Goal: Task Accomplishment & Management: Manage account settings

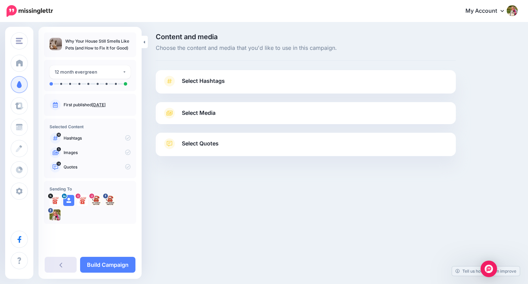
click at [61, 264] on icon at bounding box center [60, 264] width 3 height 5
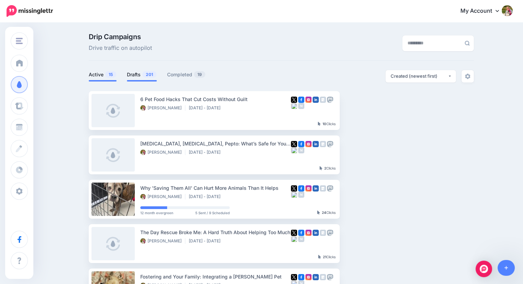
click at [142, 75] on link "Drafts 201" at bounding box center [142, 74] width 30 height 8
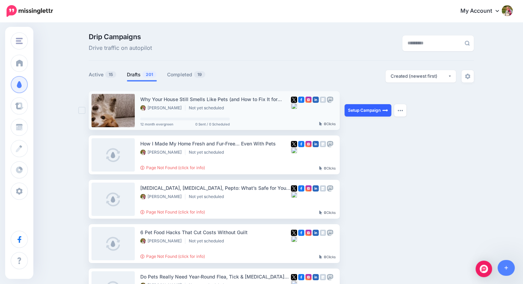
click at [368, 110] on link "Setup Campaign" at bounding box center [367, 110] width 47 height 12
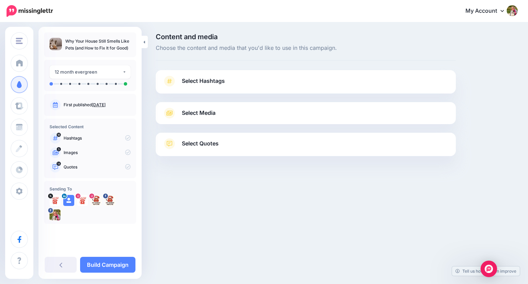
click at [199, 79] on span "Select Hashtags" at bounding box center [203, 80] width 43 height 9
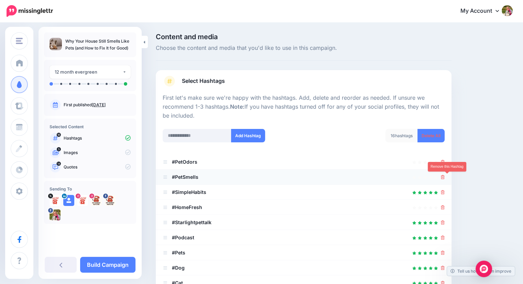
click at [444, 175] on icon at bounding box center [443, 177] width 4 height 4
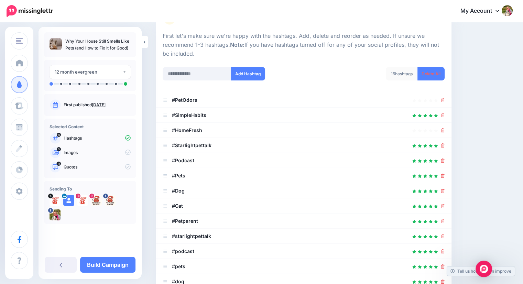
scroll to position [63, 0]
click at [444, 128] on icon at bounding box center [443, 130] width 4 height 4
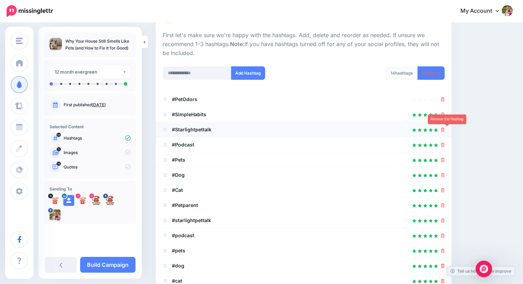
click at [444, 128] on icon at bounding box center [443, 130] width 4 height 4
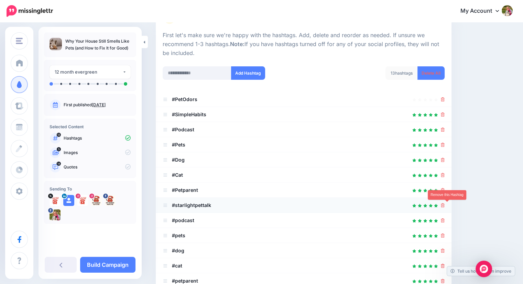
click at [444, 206] on icon at bounding box center [443, 205] width 4 height 4
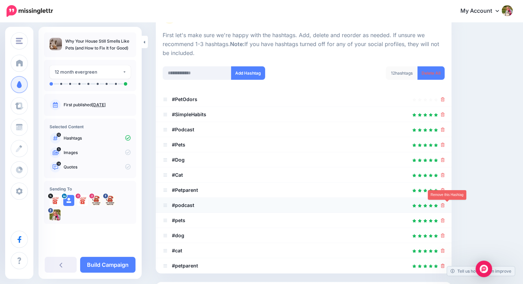
click at [444, 206] on icon at bounding box center [443, 205] width 4 height 4
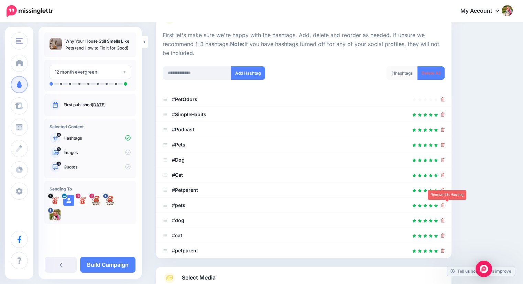
click at [444, 206] on icon at bounding box center [443, 205] width 4 height 4
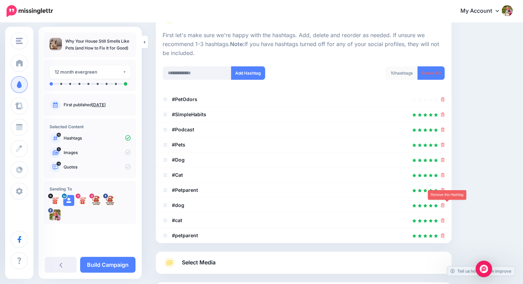
click at [444, 206] on icon at bounding box center [443, 205] width 4 height 4
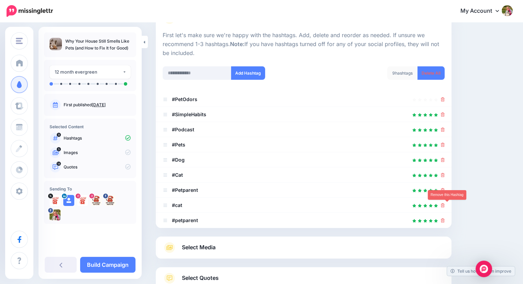
click at [444, 206] on icon at bounding box center [443, 205] width 4 height 4
click at [442, 206] on icon at bounding box center [438, 204] width 5 height 5
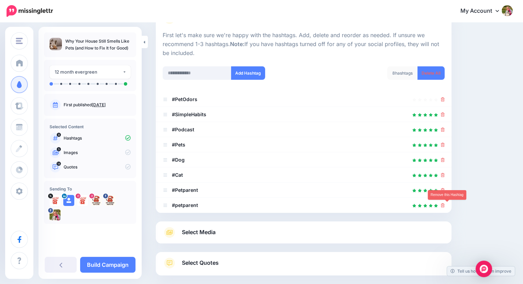
click at [444, 206] on icon at bounding box center [443, 205] width 4 height 4
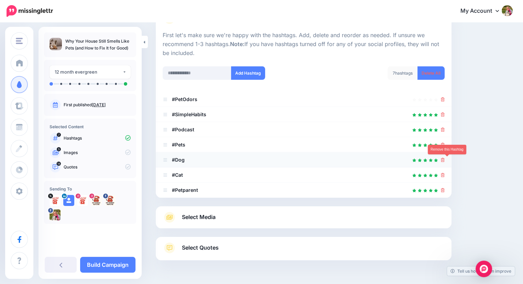
click at [444, 159] on icon at bounding box center [443, 160] width 4 height 4
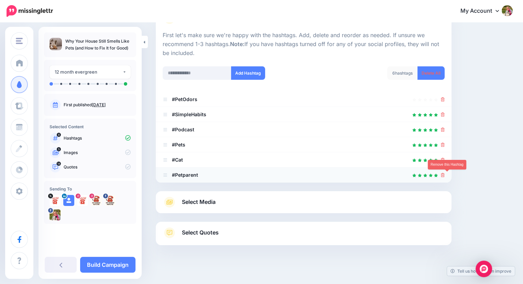
click at [444, 174] on icon at bounding box center [443, 175] width 4 height 4
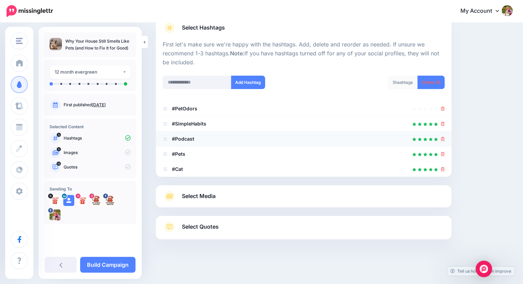
scroll to position [53, 0]
click at [444, 109] on icon at bounding box center [443, 109] width 4 height 4
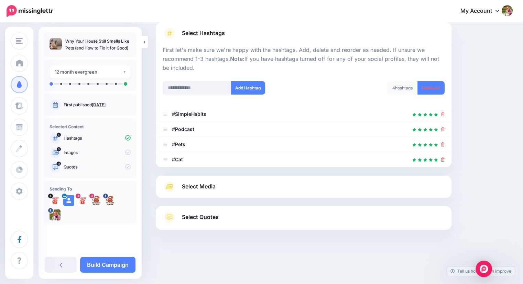
scroll to position [48, 0]
click at [170, 185] on icon at bounding box center [169, 186] width 12 height 11
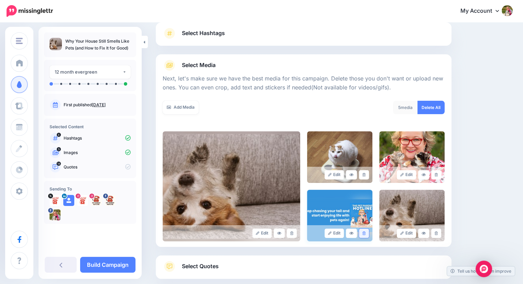
click at [365, 233] on icon at bounding box center [363, 233] width 3 height 4
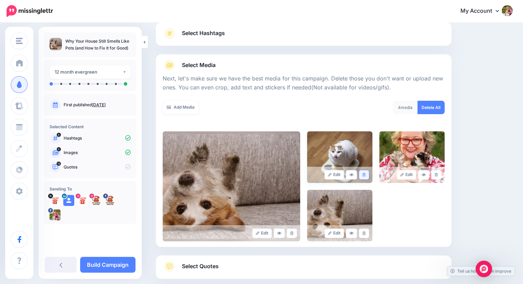
click at [365, 175] on icon at bounding box center [363, 175] width 3 height 4
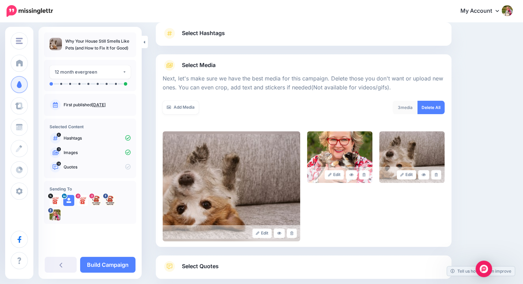
click at [365, 175] on icon at bounding box center [363, 175] width 3 height 4
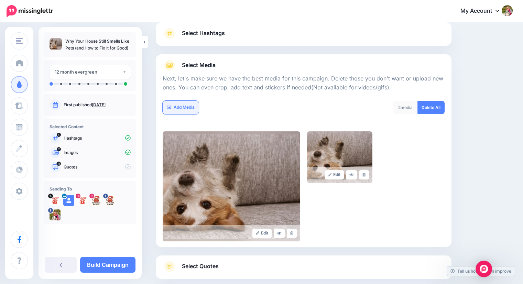
click at [180, 104] on link "Add Media" at bounding box center [181, 107] width 36 height 13
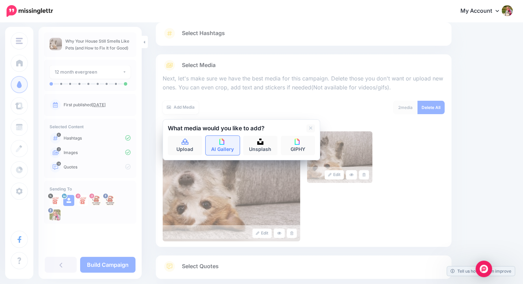
click at [222, 145] on link "AI Gallery" at bounding box center [223, 145] width 34 height 19
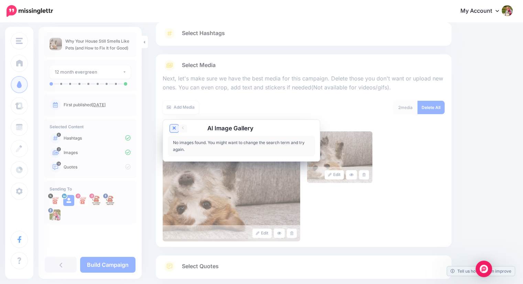
click at [176, 130] on link at bounding box center [174, 128] width 9 height 8
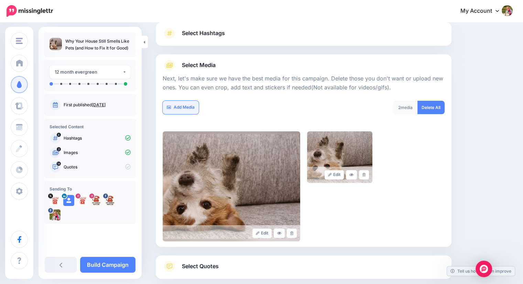
click at [182, 112] on link "Add Media" at bounding box center [181, 107] width 36 height 13
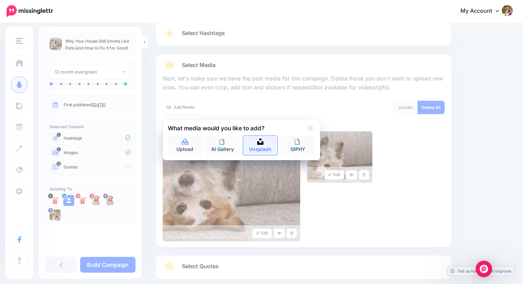
click at [257, 143] on img at bounding box center [260, 141] width 6 height 6
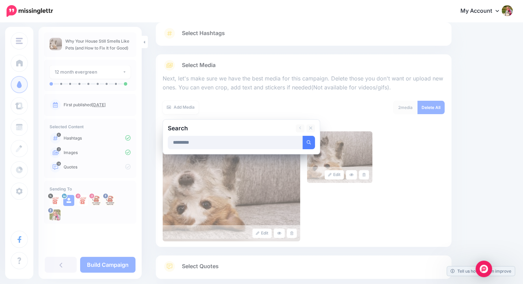
type input "*********"
click at [302, 136] on button "submit" at bounding box center [308, 142] width 12 height 13
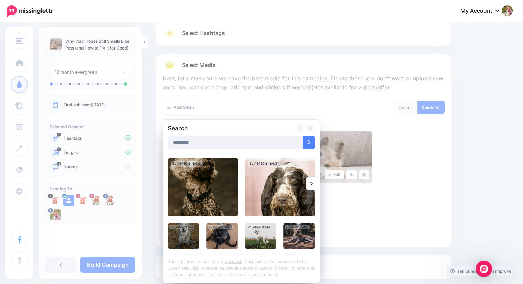
click at [311, 183] on icon at bounding box center [311, 183] width 2 height 5
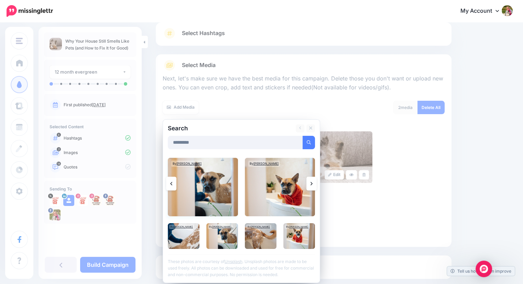
click at [199, 180] on img at bounding box center [203, 187] width 70 height 58
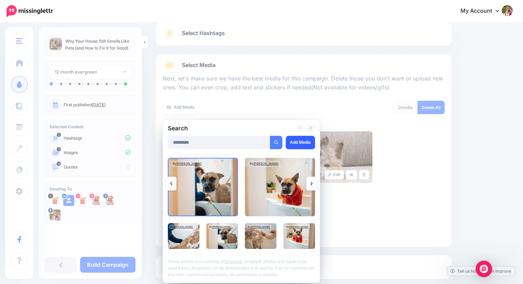
click at [295, 140] on link "Add Media" at bounding box center [300, 142] width 29 height 13
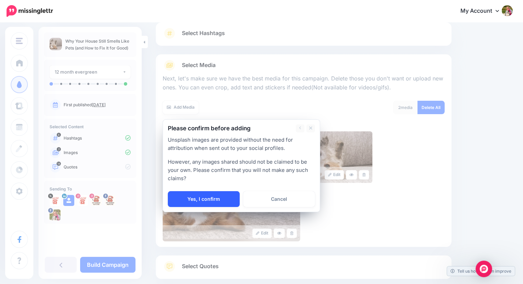
click at [213, 197] on link "Yes, I confirm" at bounding box center [204, 199] width 72 height 16
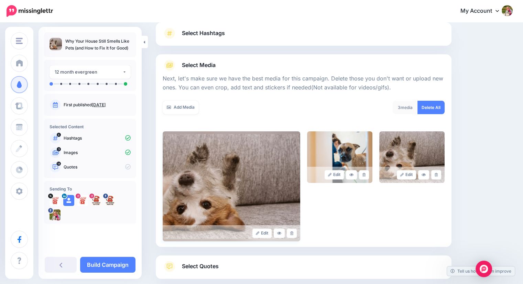
scroll to position [97, 0]
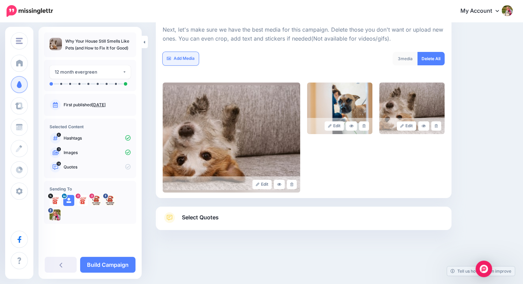
click at [181, 58] on link "Add Media" at bounding box center [181, 58] width 36 height 13
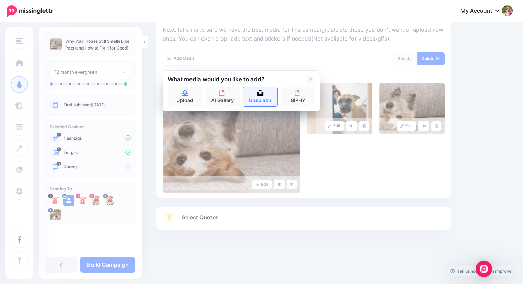
click at [250, 97] on link "Unsplash" at bounding box center [260, 96] width 34 height 19
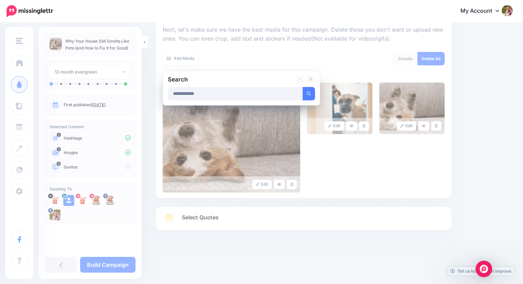
type input "**********"
click at [302, 87] on button "submit" at bounding box center [308, 93] width 12 height 13
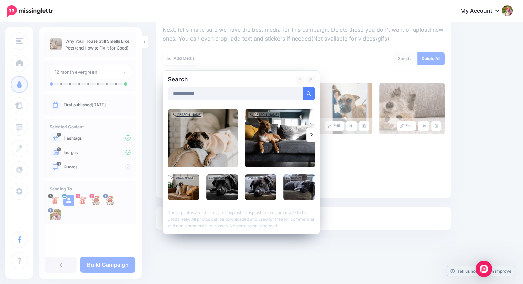
click at [311, 132] on icon at bounding box center [311, 134] width 2 height 5
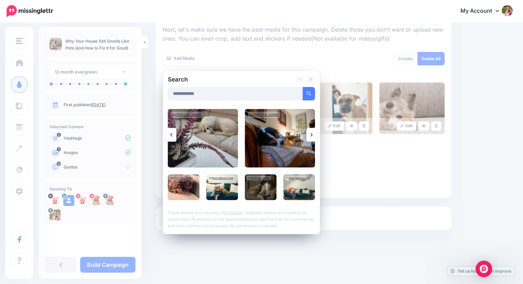
click at [204, 134] on img at bounding box center [203, 138] width 70 height 58
click at [314, 136] on link at bounding box center [311, 135] width 10 height 14
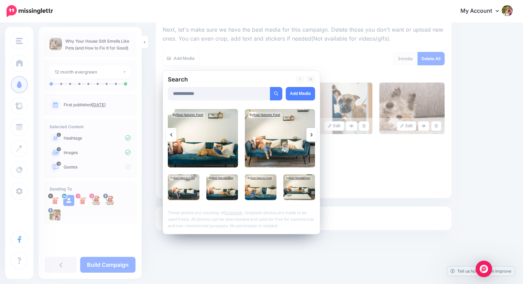
click at [311, 132] on icon at bounding box center [311, 134] width 2 height 5
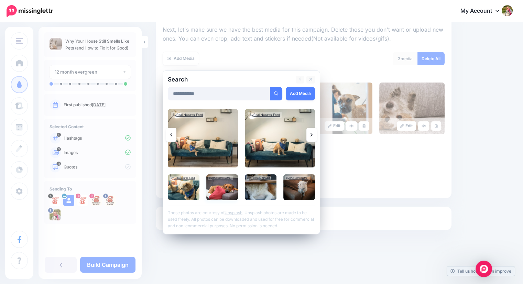
click at [222, 190] on img at bounding box center [222, 187] width 32 height 26
click at [299, 89] on link "Add Media" at bounding box center [300, 93] width 29 height 13
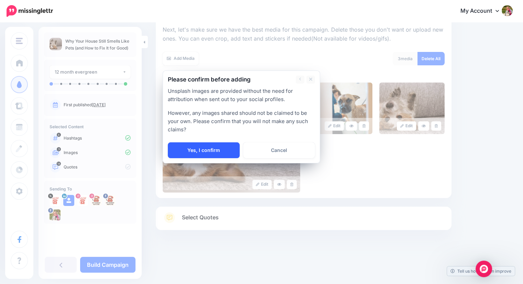
click at [203, 149] on link "Yes, I confirm" at bounding box center [204, 150] width 72 height 16
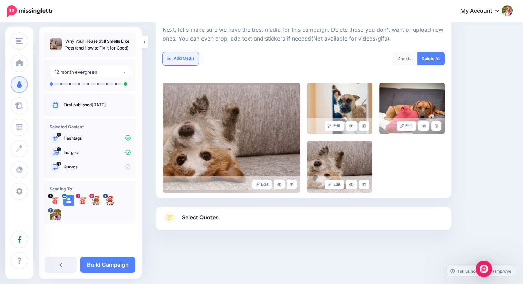
click at [185, 58] on link "Add Media" at bounding box center [181, 58] width 36 height 13
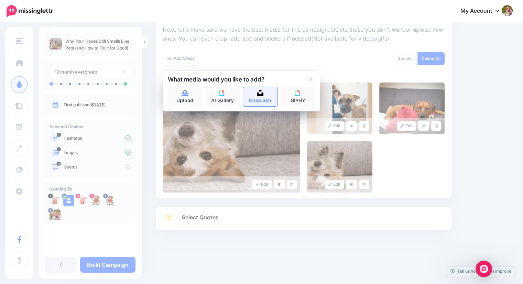
click at [261, 93] on img at bounding box center [260, 93] width 6 height 6
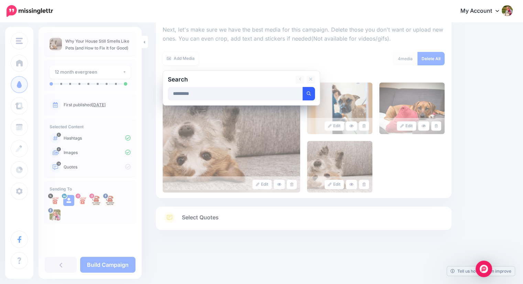
click at [312, 94] on button "submit" at bounding box center [308, 93] width 12 height 13
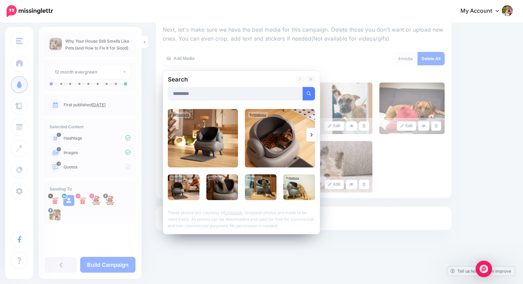
click at [310, 133] on link at bounding box center [311, 135] width 10 height 14
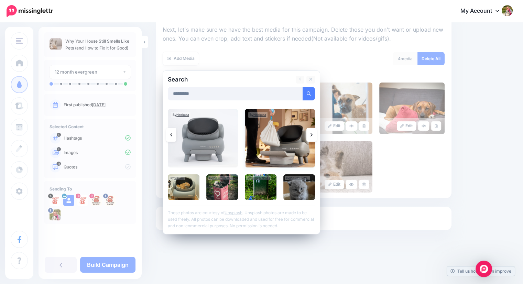
click at [274, 133] on img at bounding box center [280, 138] width 70 height 58
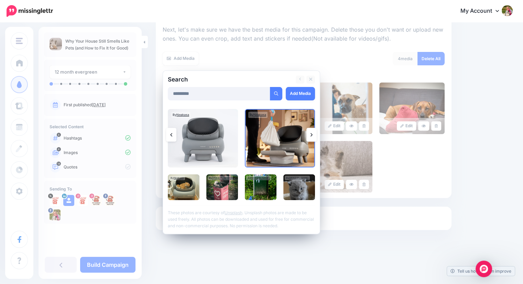
click at [309, 133] on link at bounding box center [311, 135] width 10 height 14
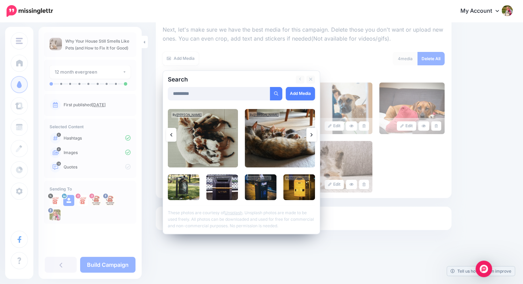
click at [309, 133] on link at bounding box center [311, 135] width 10 height 14
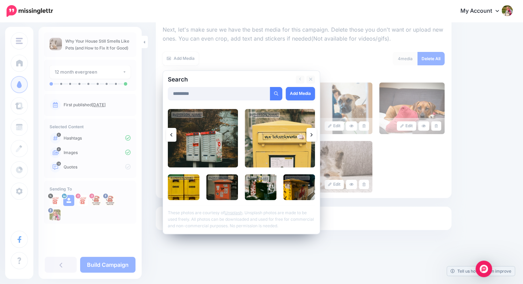
click at [309, 133] on link at bounding box center [311, 135] width 10 height 14
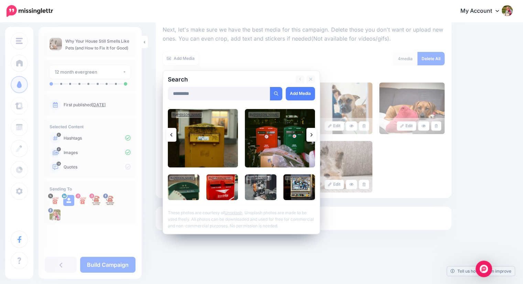
click at [309, 133] on link at bounding box center [311, 135] width 10 height 14
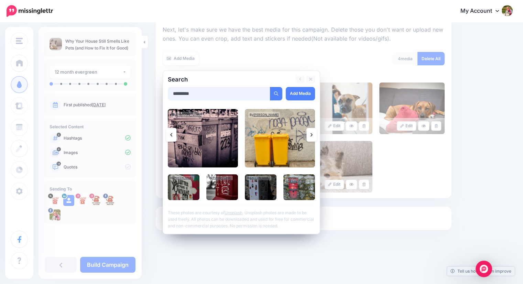
drag, startPoint x: 203, startPoint y: 98, endPoint x: 147, endPoint y: 85, distance: 57.6
click at [147, 85] on div "Content and media Choose the content and media that you'd like to use in this c…" at bounding box center [261, 100] width 523 height 348
click at [300, 92] on link "Add Media" at bounding box center [300, 93] width 29 height 13
click at [298, 95] on link "Add Media" at bounding box center [300, 93] width 29 height 13
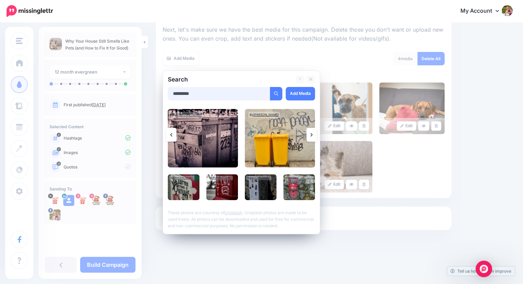
click at [200, 95] on input "*********" at bounding box center [219, 93] width 102 height 13
type input "*"
click at [270, 87] on button "submit" at bounding box center [276, 93] width 12 height 13
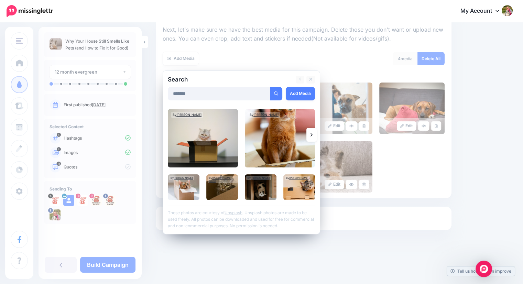
click at [311, 136] on icon at bounding box center [311, 134] width 2 height 5
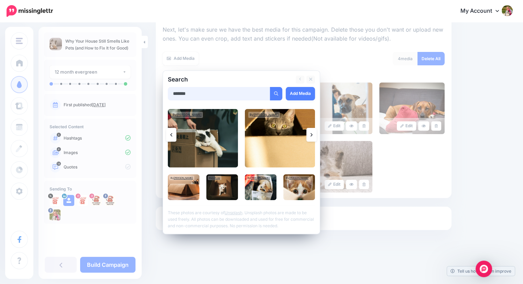
click at [181, 92] on input "*******" at bounding box center [219, 93] width 102 height 13
type input "**********"
click at [270, 87] on button "submit" at bounding box center [276, 93] width 12 height 13
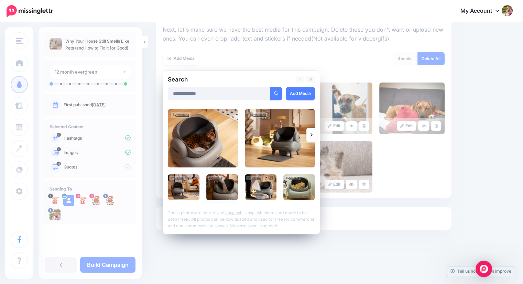
click at [227, 190] on img at bounding box center [222, 187] width 32 height 26
click at [268, 190] on img at bounding box center [261, 187] width 32 height 26
click at [294, 92] on link "Add Media" at bounding box center [300, 93] width 29 height 13
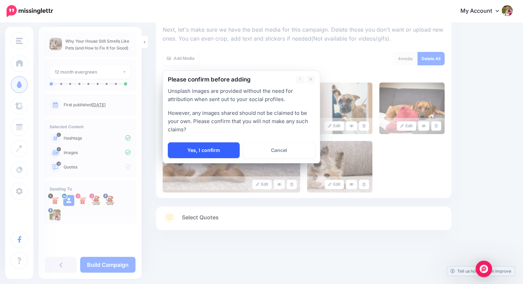
click at [201, 142] on link "Yes, I confirm" at bounding box center [204, 150] width 72 height 16
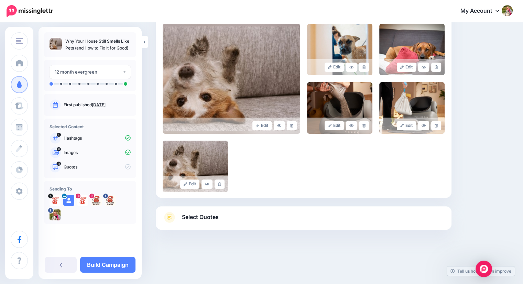
scroll to position [0, 0]
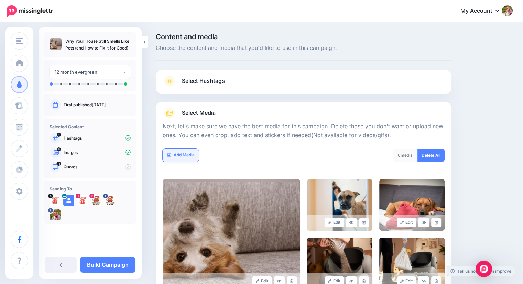
click at [182, 150] on link "Add Media" at bounding box center [181, 154] width 36 height 13
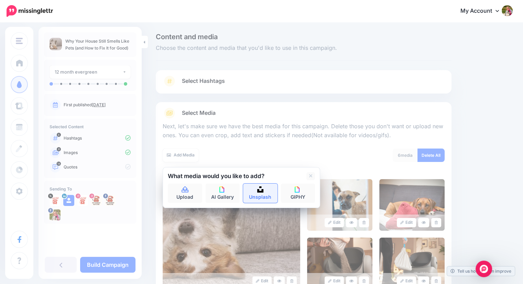
click at [256, 193] on link "Unsplash" at bounding box center [260, 193] width 34 height 19
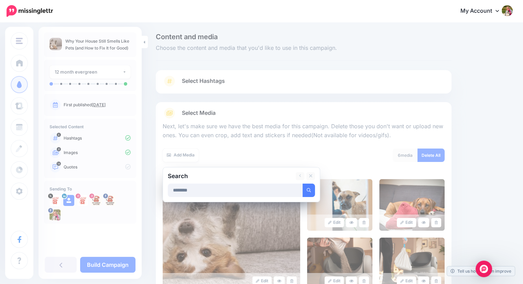
type input "********"
click at [302, 184] on button "submit" at bounding box center [308, 190] width 12 height 13
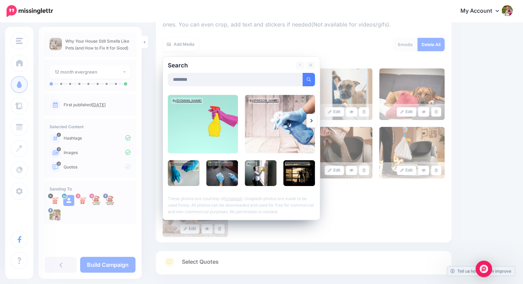
scroll to position [110, 0]
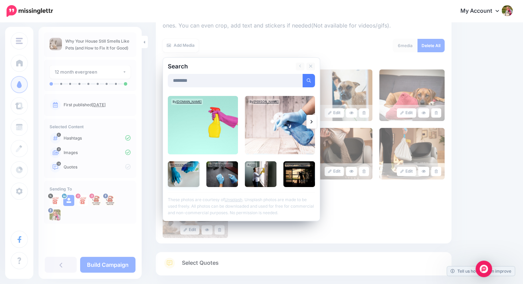
click at [188, 174] on img at bounding box center [184, 174] width 32 height 26
click at [300, 81] on link "Add Media" at bounding box center [300, 80] width 29 height 13
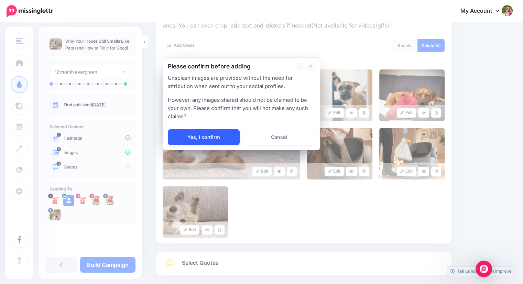
click at [202, 143] on link "Yes, I confirm" at bounding box center [204, 137] width 72 height 16
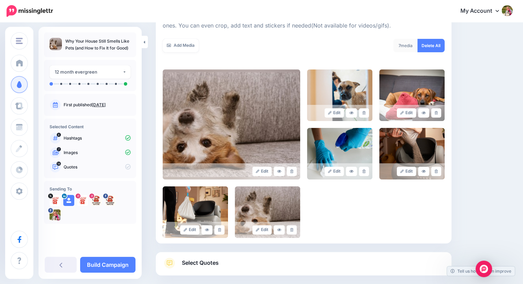
scroll to position [155, 0]
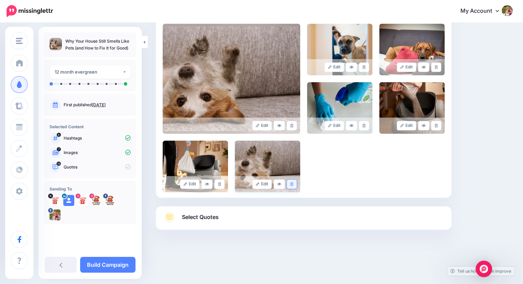
click at [293, 185] on icon at bounding box center [291, 184] width 3 height 4
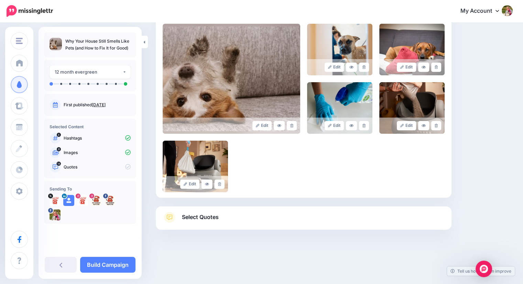
scroll to position [69, 0]
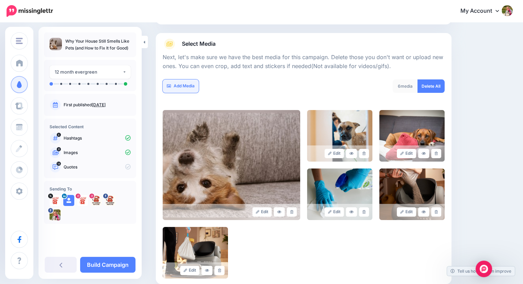
click at [186, 83] on link "Add Media" at bounding box center [181, 85] width 36 height 13
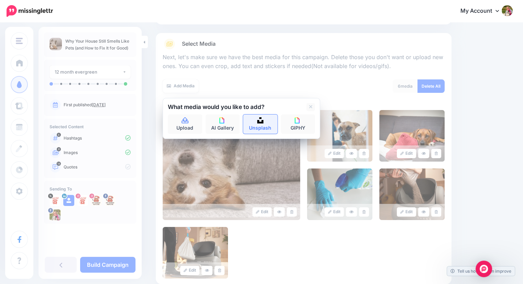
click at [258, 121] on img at bounding box center [260, 120] width 6 height 6
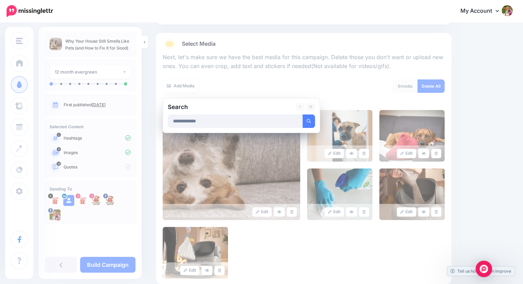
click at [302, 114] on button "submit" at bounding box center [308, 120] width 12 height 13
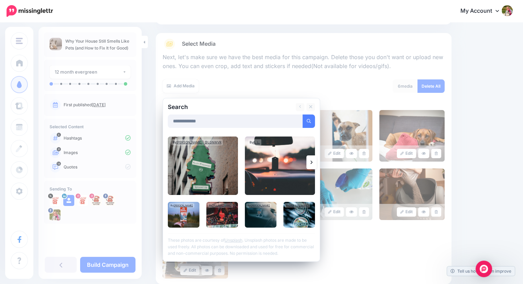
click at [310, 161] on icon at bounding box center [311, 161] width 2 height 5
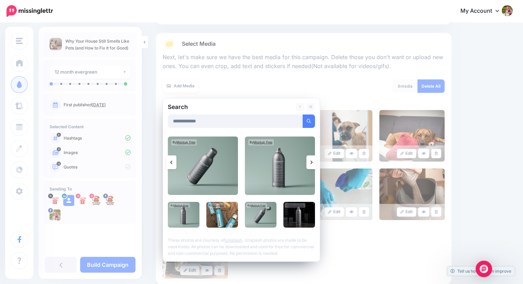
click at [309, 161] on link at bounding box center [311, 162] width 10 height 14
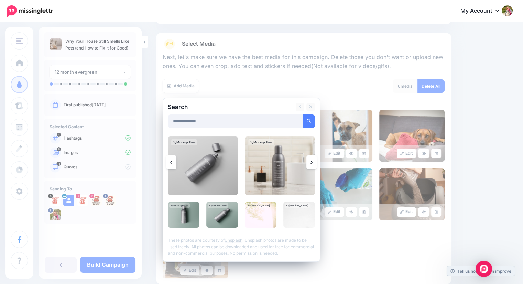
click at [309, 161] on link at bounding box center [311, 162] width 10 height 14
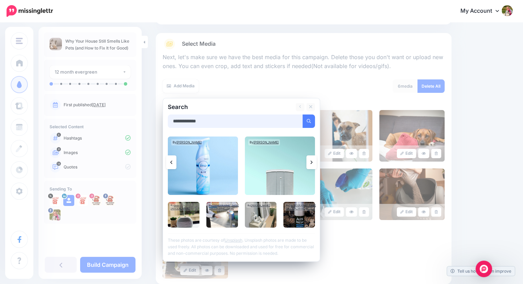
drag, startPoint x: 214, startPoint y: 120, endPoint x: 110, endPoint y: 104, distance: 105.3
click at [110, 104] on div "Starlight Pet Talk Podcast Starlight Pet Talk Podcast Add Workspace Dashboard C…" at bounding box center [261, 157] width 523 height 407
click at [302, 114] on button "submit" at bounding box center [308, 120] width 12 height 13
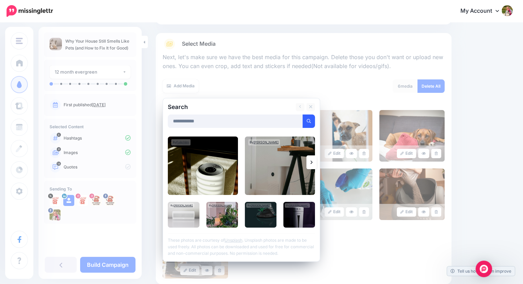
click at [306, 121] on button "submit" at bounding box center [308, 120] width 12 height 13
click at [214, 170] on img at bounding box center [203, 165] width 70 height 58
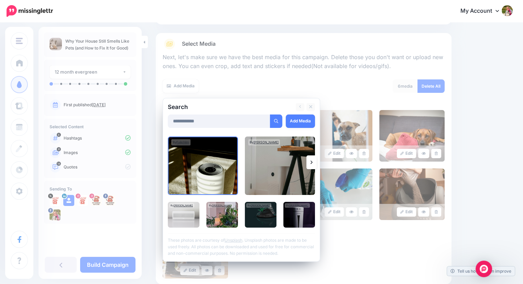
click at [311, 161] on icon at bounding box center [311, 161] width 2 height 5
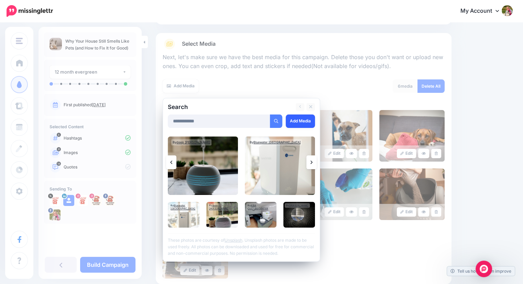
click at [294, 123] on link "Add Media" at bounding box center [300, 120] width 29 height 13
drag, startPoint x: 203, startPoint y: 121, endPoint x: 148, endPoint y: 118, distance: 54.4
click at [148, 118] on div "Content and media Choose the content and media that you'd like to use in this c…" at bounding box center [261, 157] width 523 height 407
type input "**********"
click at [274, 121] on icon "submit" at bounding box center [276, 121] width 4 height 4
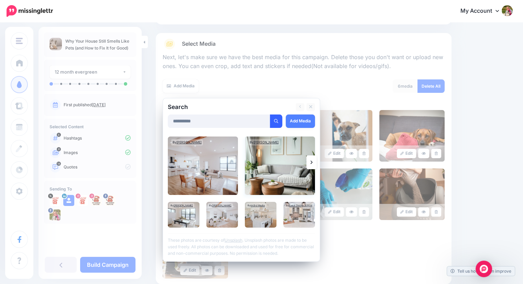
click at [277, 168] on img at bounding box center [280, 165] width 70 height 58
click at [291, 118] on link "Add Media" at bounding box center [300, 120] width 29 height 13
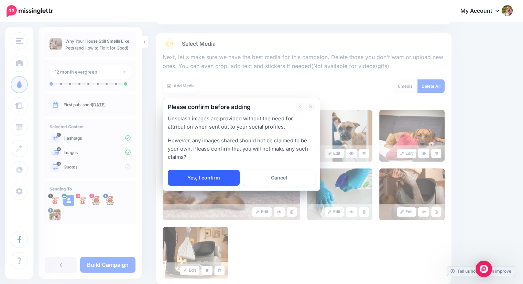
click at [214, 184] on link "Yes, I confirm" at bounding box center [204, 178] width 72 height 16
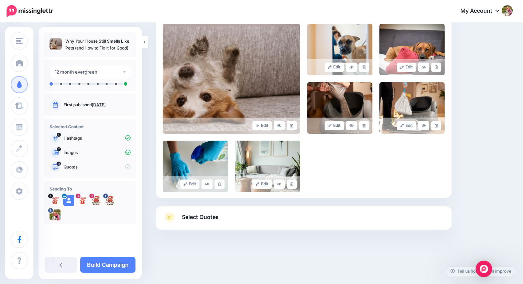
scroll to position [44, 0]
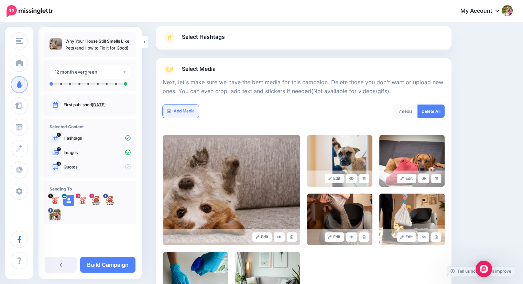
click at [180, 108] on link "Add Media" at bounding box center [181, 110] width 36 height 13
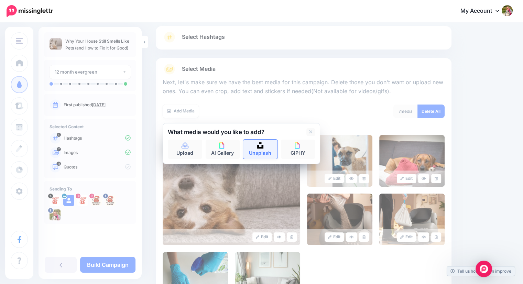
click at [265, 144] on link "Unsplash" at bounding box center [260, 149] width 34 height 19
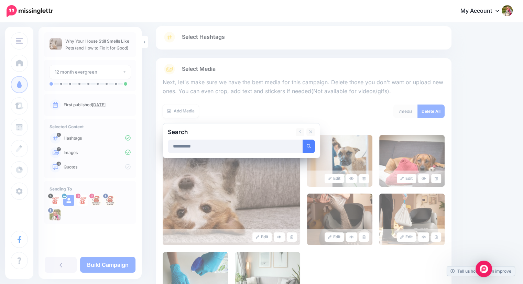
type input "**********"
click at [302, 140] on button "submit" at bounding box center [308, 146] width 12 height 13
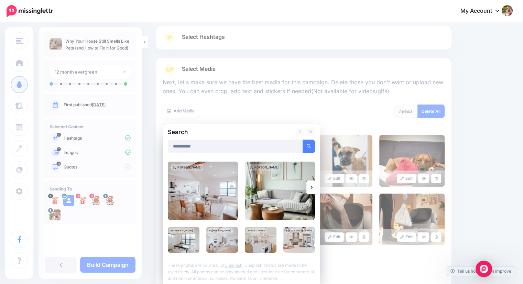
click at [309, 187] on link at bounding box center [311, 187] width 10 height 14
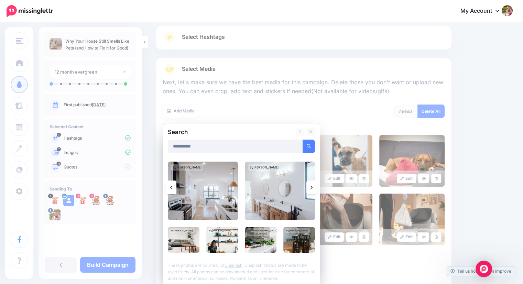
click at [309, 187] on link at bounding box center [311, 187] width 10 height 14
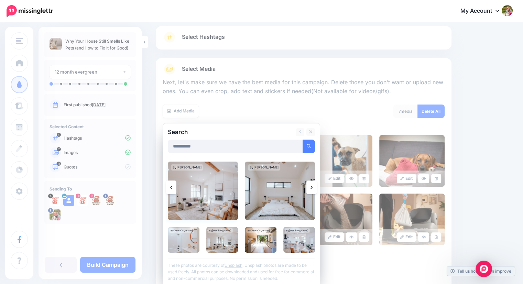
click at [206, 186] on img at bounding box center [203, 191] width 70 height 58
click at [282, 194] on img at bounding box center [280, 191] width 70 height 58
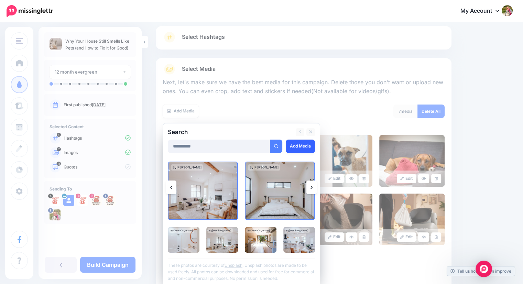
scroll to position [53, 0]
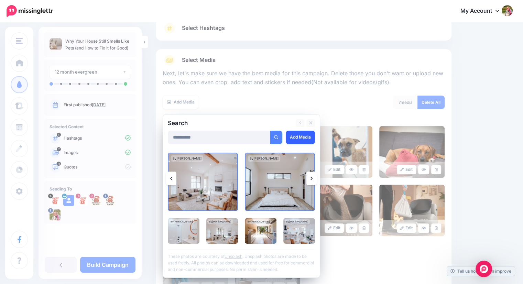
click at [296, 132] on link "Add Media" at bounding box center [300, 137] width 29 height 13
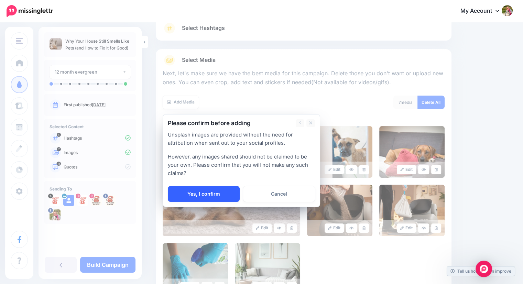
click at [205, 196] on link "Yes, I confirm" at bounding box center [204, 194] width 72 height 16
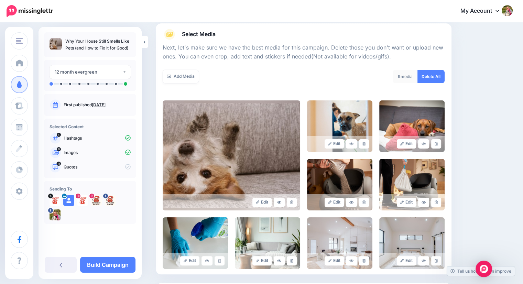
scroll to position [69, 0]
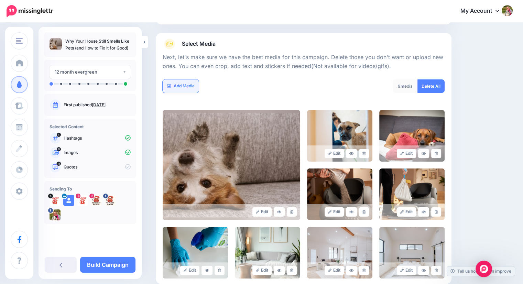
click at [190, 86] on link "Add Media" at bounding box center [181, 85] width 36 height 13
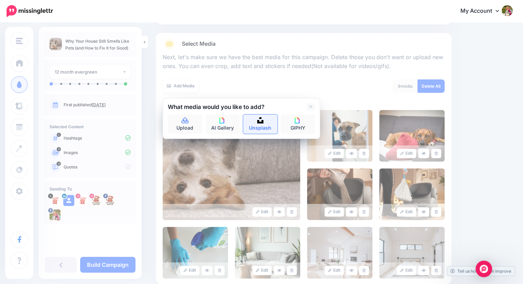
click at [258, 124] on link "Unsplash" at bounding box center [260, 123] width 34 height 19
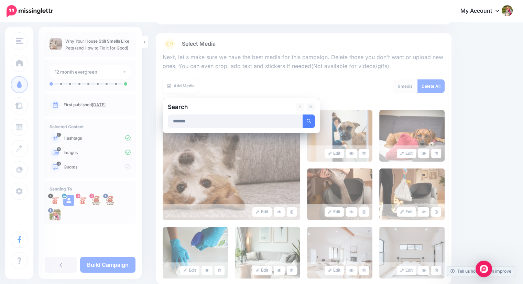
type input "*******"
click at [302, 114] on button "submit" at bounding box center [308, 120] width 12 height 13
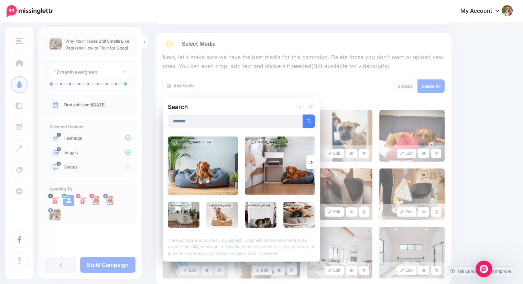
click at [208, 169] on img at bounding box center [203, 165] width 70 height 58
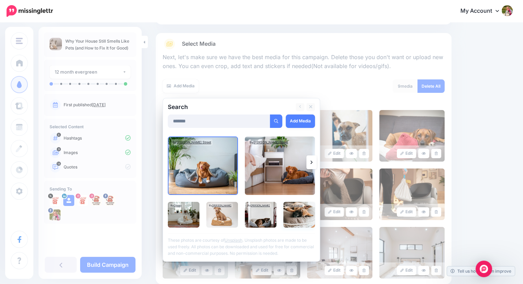
click at [306, 218] on img at bounding box center [299, 215] width 32 height 26
click at [294, 120] on link "Add Media" at bounding box center [300, 120] width 29 height 13
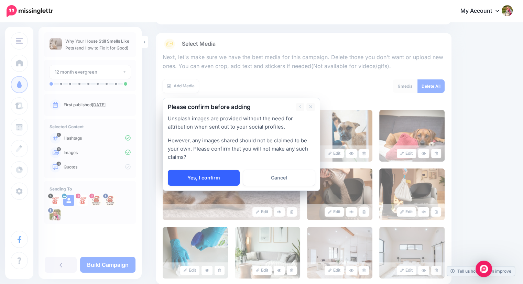
click at [201, 178] on link "Yes, I confirm" at bounding box center [204, 178] width 72 height 16
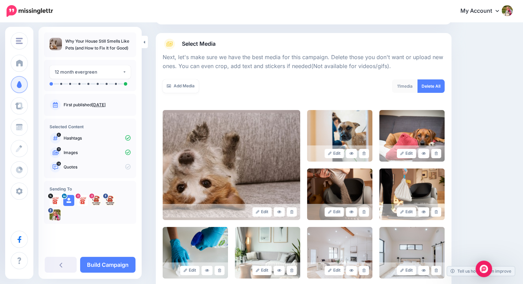
scroll to position [179, 0]
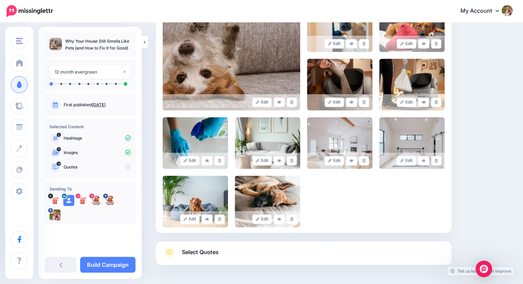
click at [184, 252] on span "Select Quotes" at bounding box center [200, 251] width 37 height 9
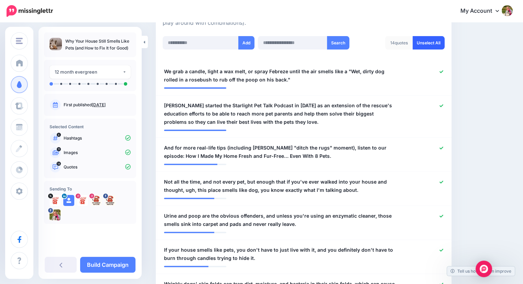
click at [433, 41] on link "Unselect All" at bounding box center [428, 42] width 32 height 13
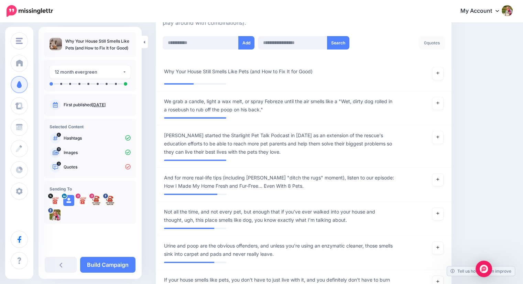
scroll to position [240, 0]
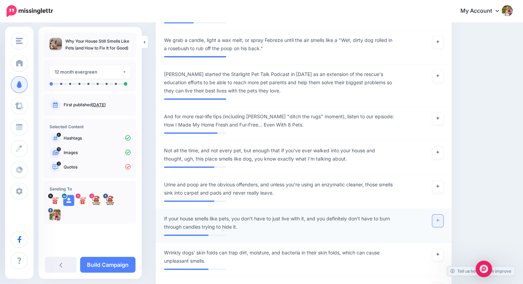
click at [439, 219] on icon at bounding box center [437, 220] width 3 height 3
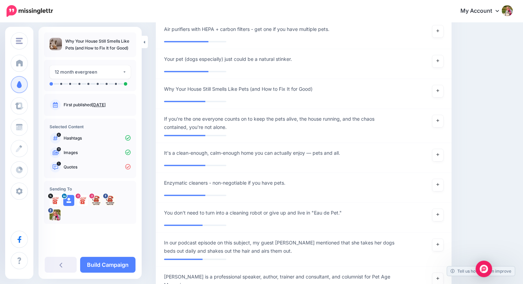
scroll to position [562, 0]
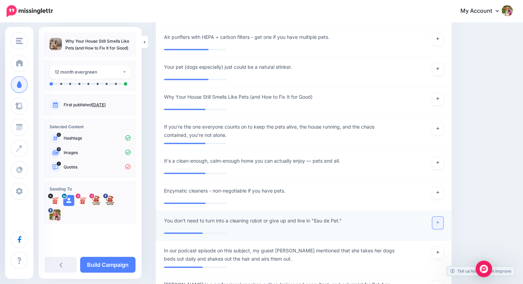
click at [439, 221] on icon at bounding box center [437, 222] width 3 height 4
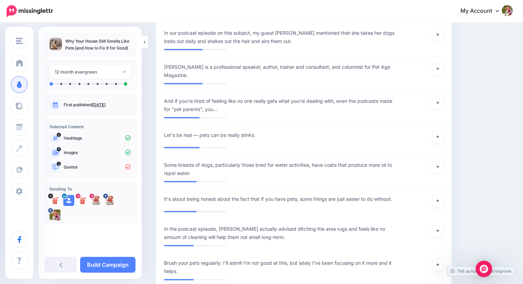
scroll to position [786, 0]
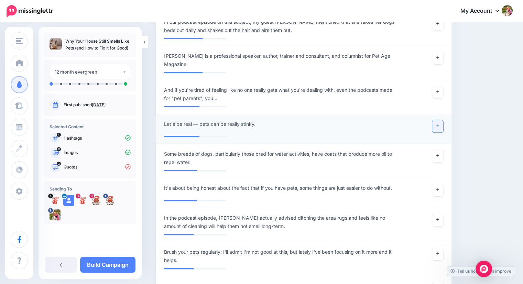
click at [439, 124] on icon at bounding box center [437, 126] width 3 height 4
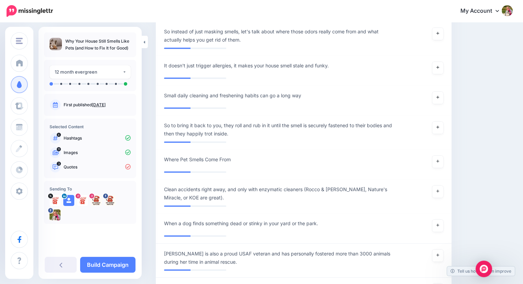
scroll to position [1099, 0]
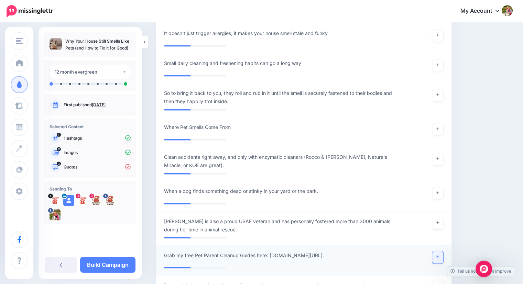
click at [443, 257] on link at bounding box center [437, 257] width 11 height 12
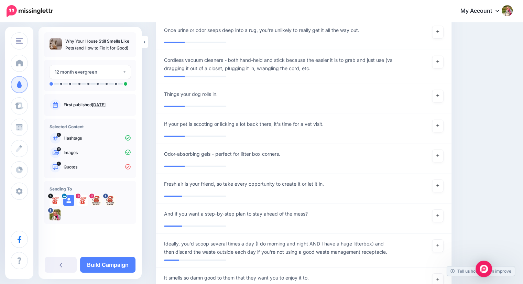
scroll to position [1483, 0]
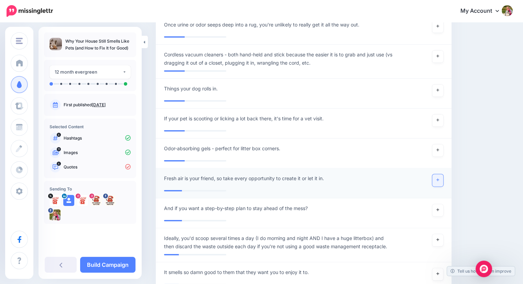
click at [439, 179] on icon at bounding box center [437, 180] width 3 height 3
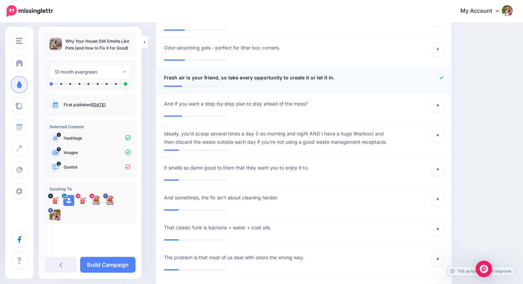
scroll to position [1592, 0]
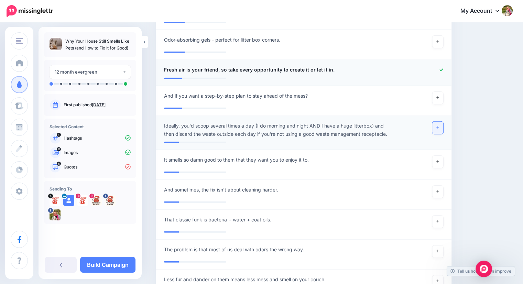
click at [439, 124] on link at bounding box center [437, 128] width 11 height 12
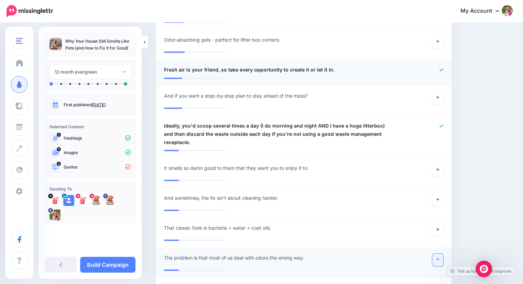
click at [439, 258] on icon at bounding box center [437, 259] width 3 height 3
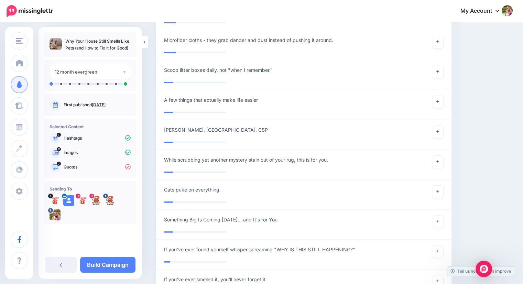
scroll to position [1900, 0]
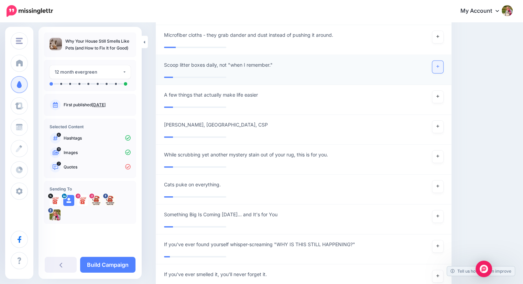
click at [442, 61] on link at bounding box center [437, 67] width 11 height 12
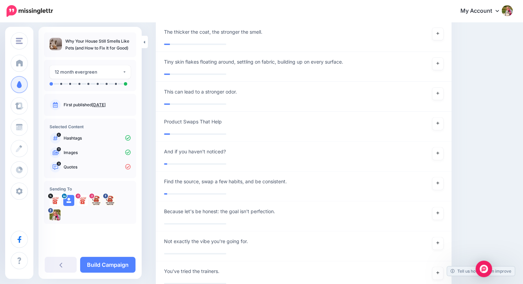
scroll to position [2187, 0]
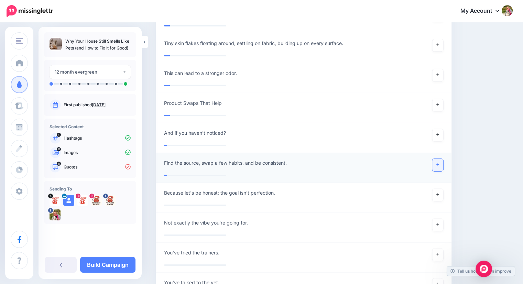
click at [443, 159] on link at bounding box center [437, 165] width 11 height 12
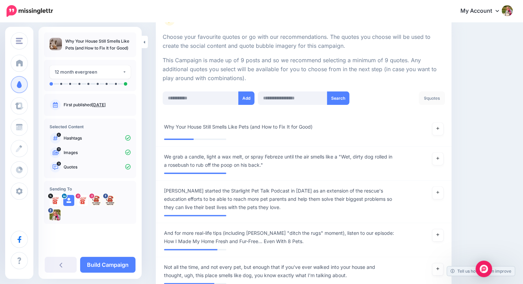
scroll to position [118, 0]
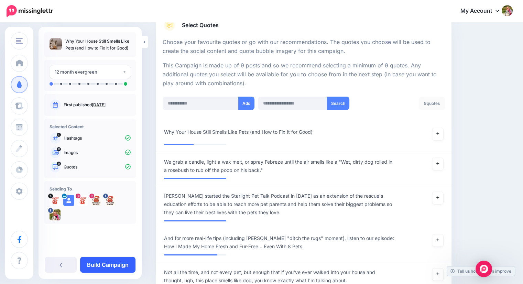
click at [112, 265] on link "Build Campaign" at bounding box center [107, 265] width 55 height 16
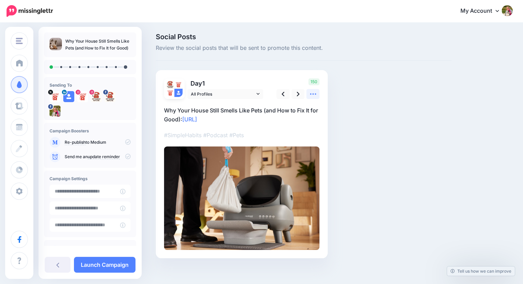
click at [310, 95] on icon at bounding box center [312, 93] width 7 height 7
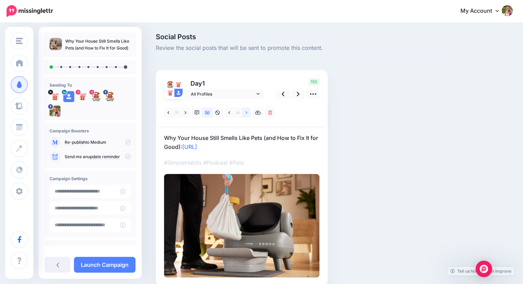
click at [247, 112] on icon at bounding box center [246, 112] width 2 height 3
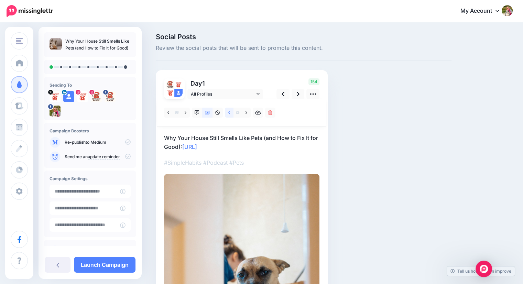
click at [229, 114] on icon at bounding box center [229, 112] width 2 height 5
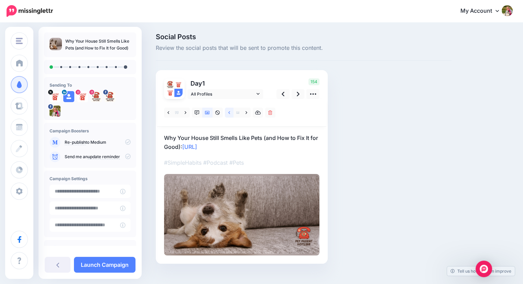
scroll to position [11, 0]
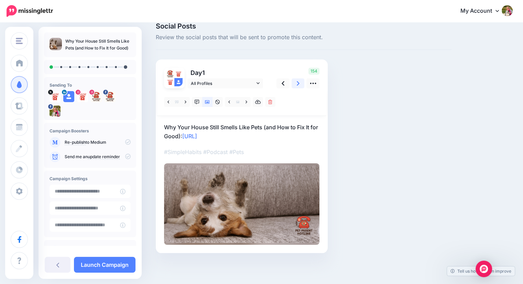
click at [297, 84] on icon at bounding box center [298, 83] width 3 height 7
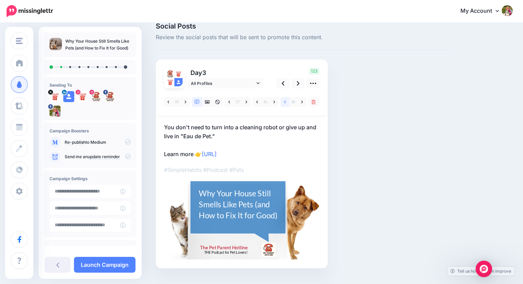
click at [284, 99] on link at bounding box center [284, 102] width 9 height 10
click at [297, 83] on icon at bounding box center [298, 83] width 3 height 7
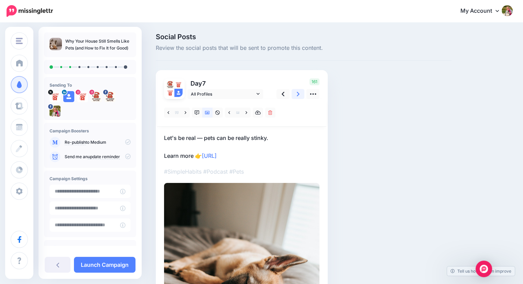
click at [297, 94] on icon at bounding box center [298, 93] width 3 height 7
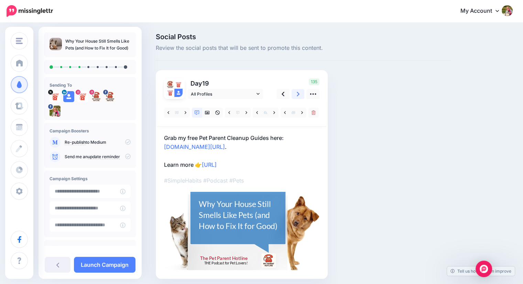
click at [297, 94] on icon at bounding box center [298, 93] width 3 height 7
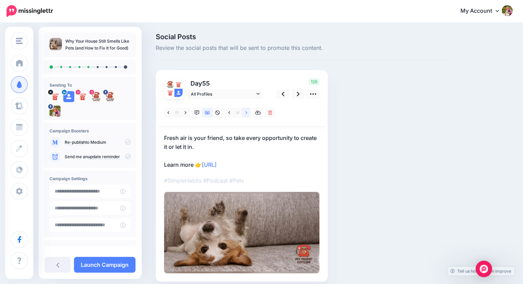
click at [246, 113] on icon at bounding box center [246, 112] width 2 height 5
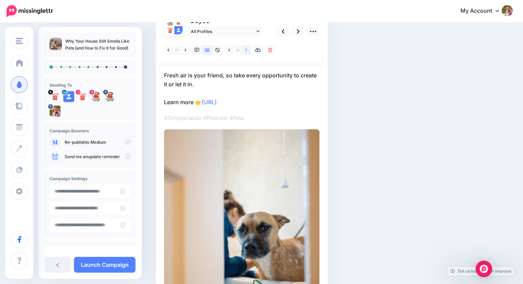
scroll to position [54, 0]
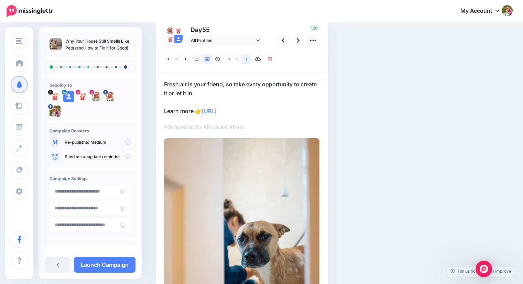
click at [246, 59] on icon at bounding box center [246, 59] width 2 height 5
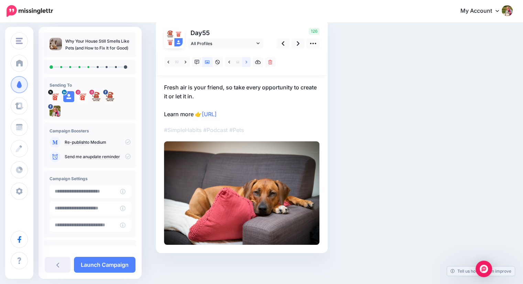
scroll to position [51, 0]
click at [246, 60] on icon at bounding box center [246, 62] width 2 height 5
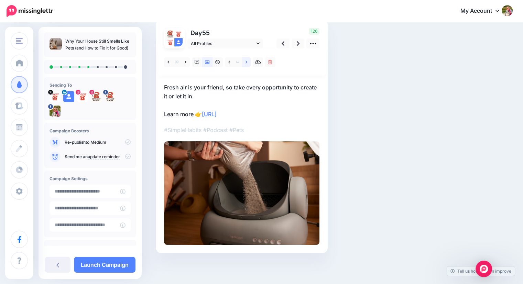
click at [246, 60] on icon at bounding box center [246, 62] width 2 height 5
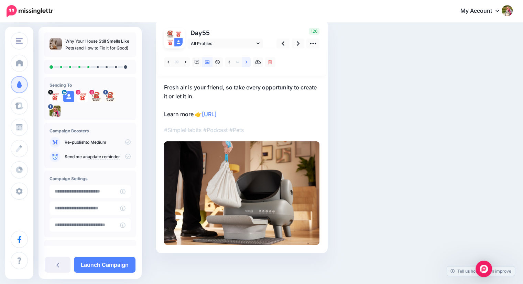
click at [246, 60] on icon at bounding box center [246, 62] width 2 height 5
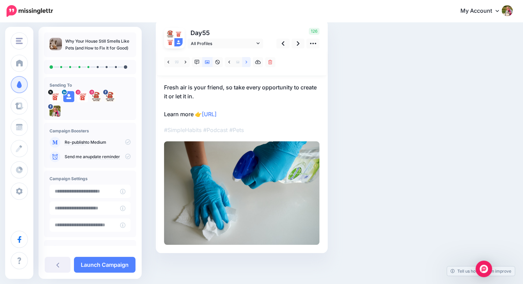
click at [246, 60] on icon at bounding box center [246, 62] width 2 height 5
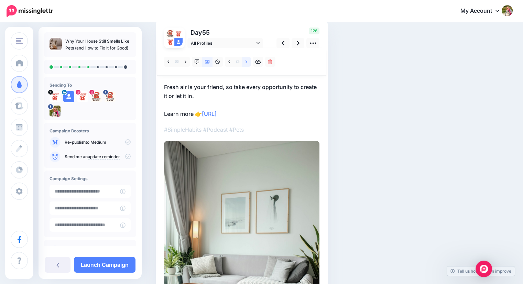
scroll to position [54, 0]
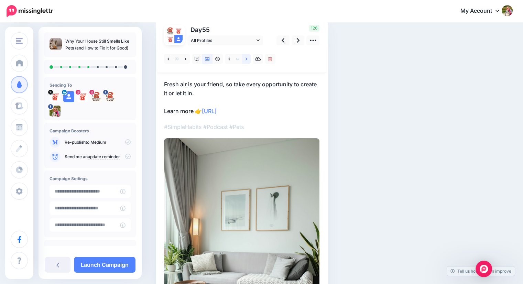
click at [246, 59] on icon at bounding box center [246, 59] width 2 height 5
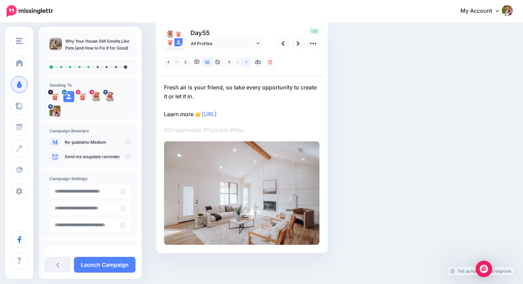
scroll to position [51, 0]
click at [296, 45] on link at bounding box center [297, 43] width 13 height 10
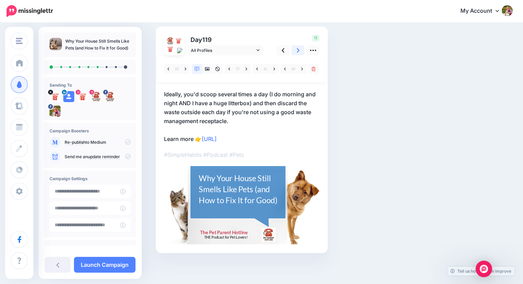
scroll to position [44, 0]
click at [246, 68] on icon at bounding box center [246, 69] width 2 height 5
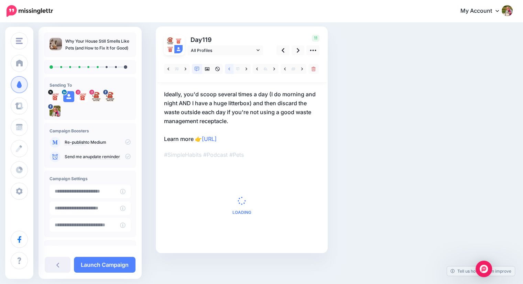
click at [230, 71] on icon at bounding box center [229, 69] width 2 height 5
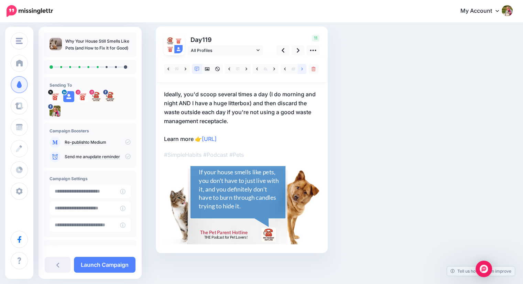
click at [299, 69] on link at bounding box center [302, 69] width 9 height 10
click at [301, 70] on icon at bounding box center [302, 68] width 2 height 3
click at [284, 69] on icon at bounding box center [285, 69] width 2 height 5
click at [208, 68] on icon at bounding box center [207, 69] width 5 height 5
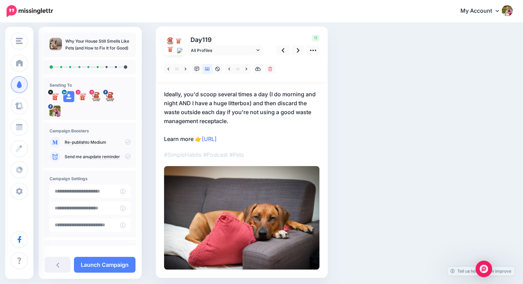
scroll to position [0, 0]
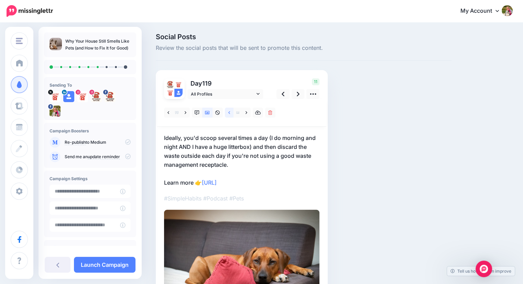
click at [230, 113] on link at bounding box center [229, 113] width 9 height 10
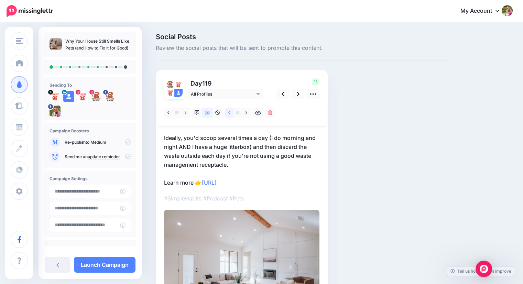
click at [230, 115] on link at bounding box center [229, 113] width 9 height 10
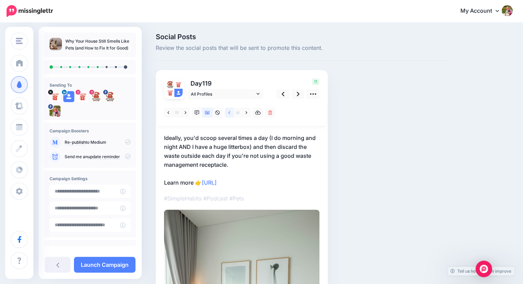
click at [230, 115] on link at bounding box center [229, 113] width 9 height 10
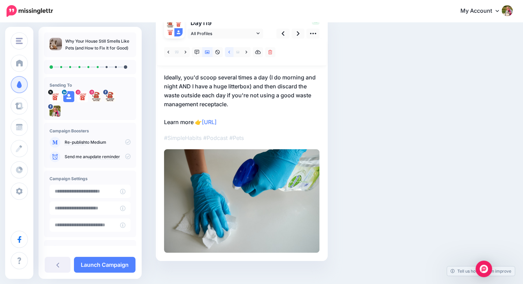
scroll to position [68, 0]
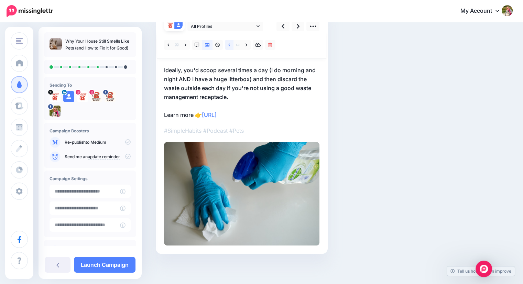
click at [228, 46] on link at bounding box center [229, 45] width 9 height 10
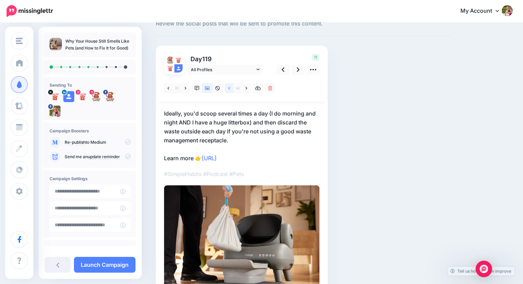
scroll to position [5, 0]
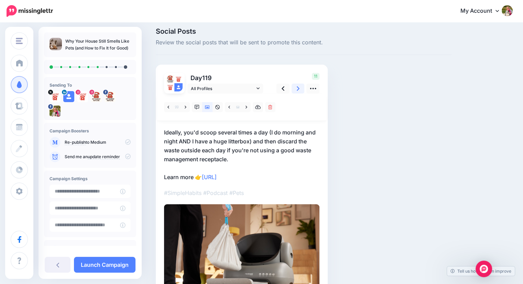
click at [299, 89] on icon at bounding box center [298, 88] width 3 height 7
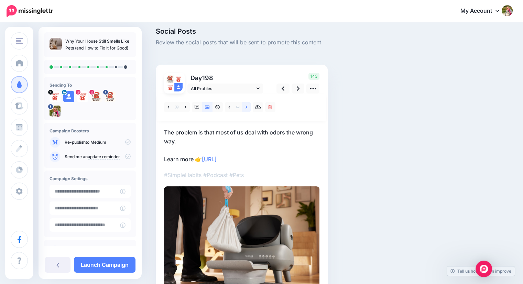
click at [245, 106] on link at bounding box center [246, 107] width 9 height 10
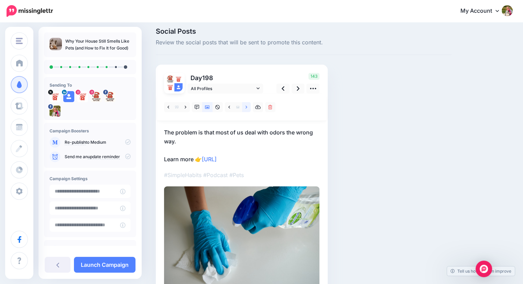
click at [245, 106] on link at bounding box center [246, 107] width 9 height 10
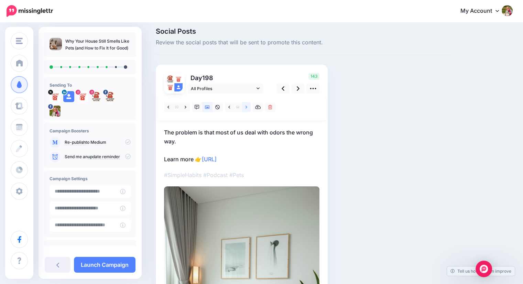
click at [245, 106] on link at bounding box center [246, 107] width 9 height 10
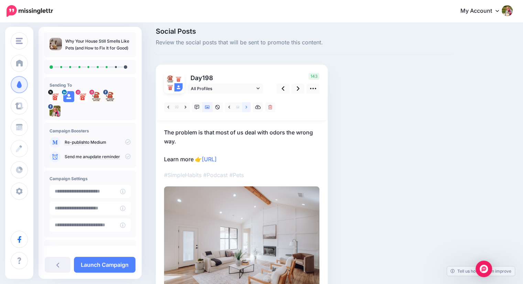
click at [245, 106] on link at bounding box center [246, 107] width 9 height 10
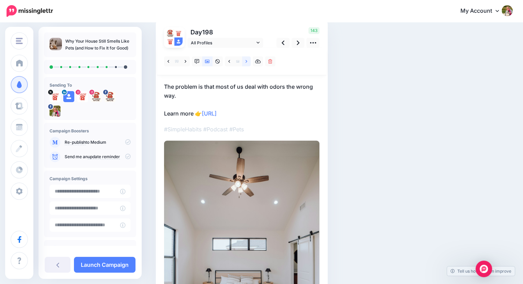
scroll to position [46, 0]
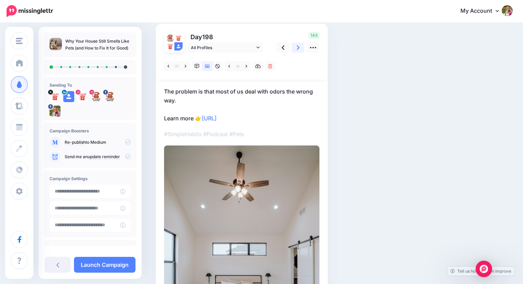
click at [298, 46] on icon at bounding box center [298, 47] width 3 height 7
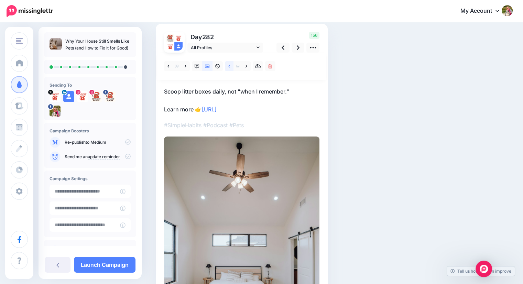
click at [230, 65] on link at bounding box center [229, 66] width 9 height 10
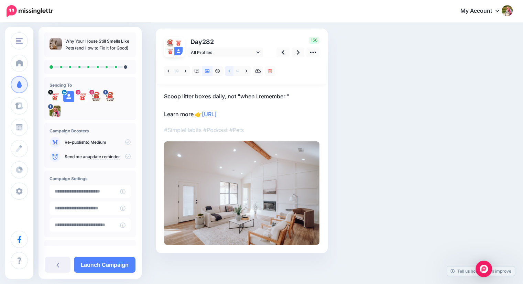
click at [231, 70] on link at bounding box center [229, 71] width 9 height 10
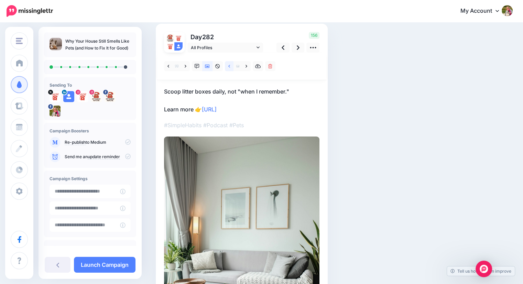
click at [231, 70] on link at bounding box center [229, 66] width 9 height 10
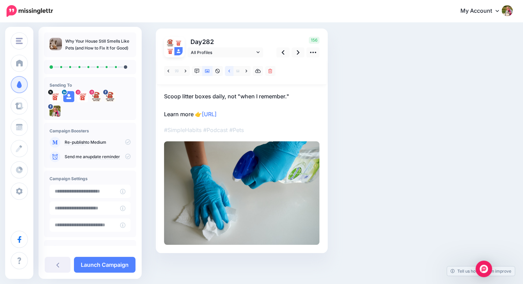
click at [231, 71] on link at bounding box center [229, 71] width 9 height 10
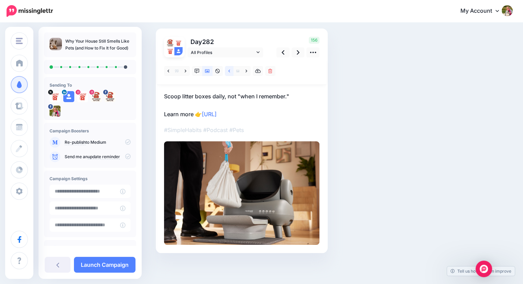
click at [231, 71] on link at bounding box center [229, 71] width 9 height 10
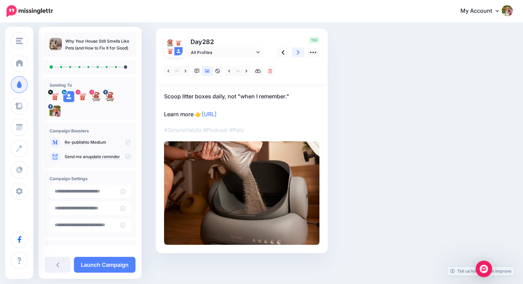
click at [297, 51] on icon at bounding box center [298, 52] width 3 height 7
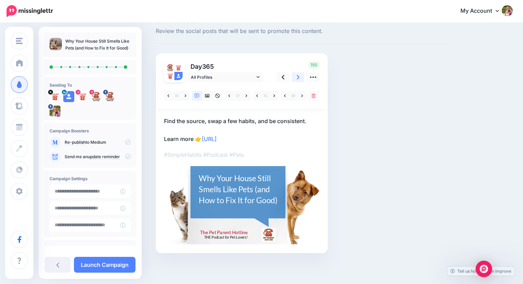
click at [298, 77] on icon at bounding box center [298, 77] width 3 height 7
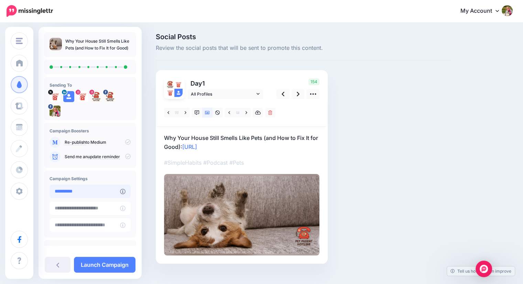
click at [101, 194] on input "**********" at bounding box center [84, 191] width 70 height 13
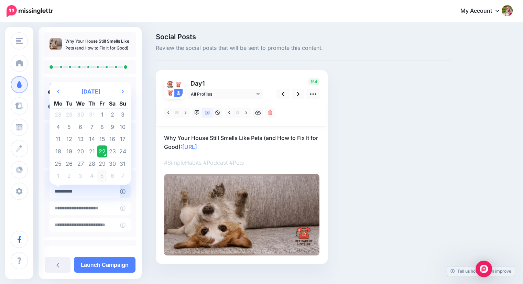
click at [99, 176] on td "5" at bounding box center [102, 176] width 10 height 12
type input "**********"
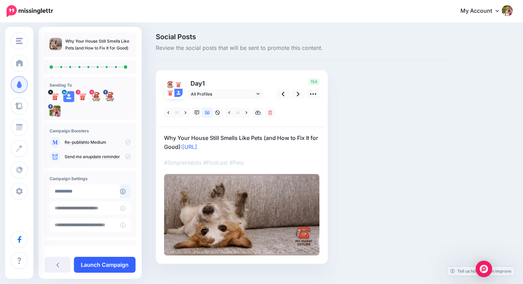
click at [101, 266] on link "Launch Campaign" at bounding box center [105, 265] width 62 height 16
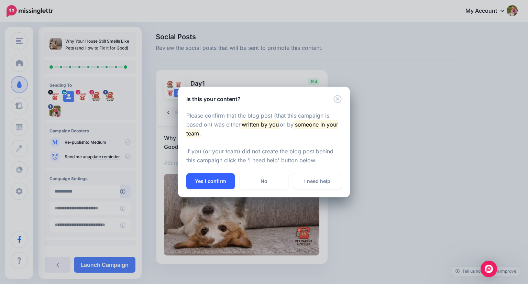
click at [198, 181] on button "Yes I confirm" at bounding box center [210, 181] width 48 height 16
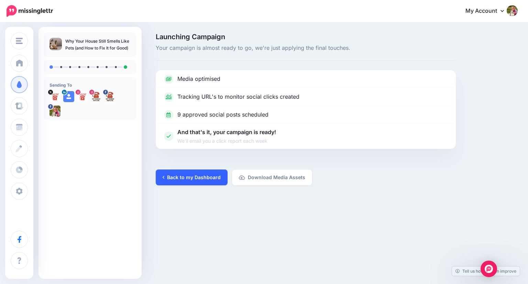
drag, startPoint x: 0, startPoint y: 0, endPoint x: 198, endPoint y: 181, distance: 268.5
click at [198, 181] on link "Back to my Dashboard" at bounding box center [192, 177] width 72 height 16
